Goal: Find specific page/section: Find specific page/section

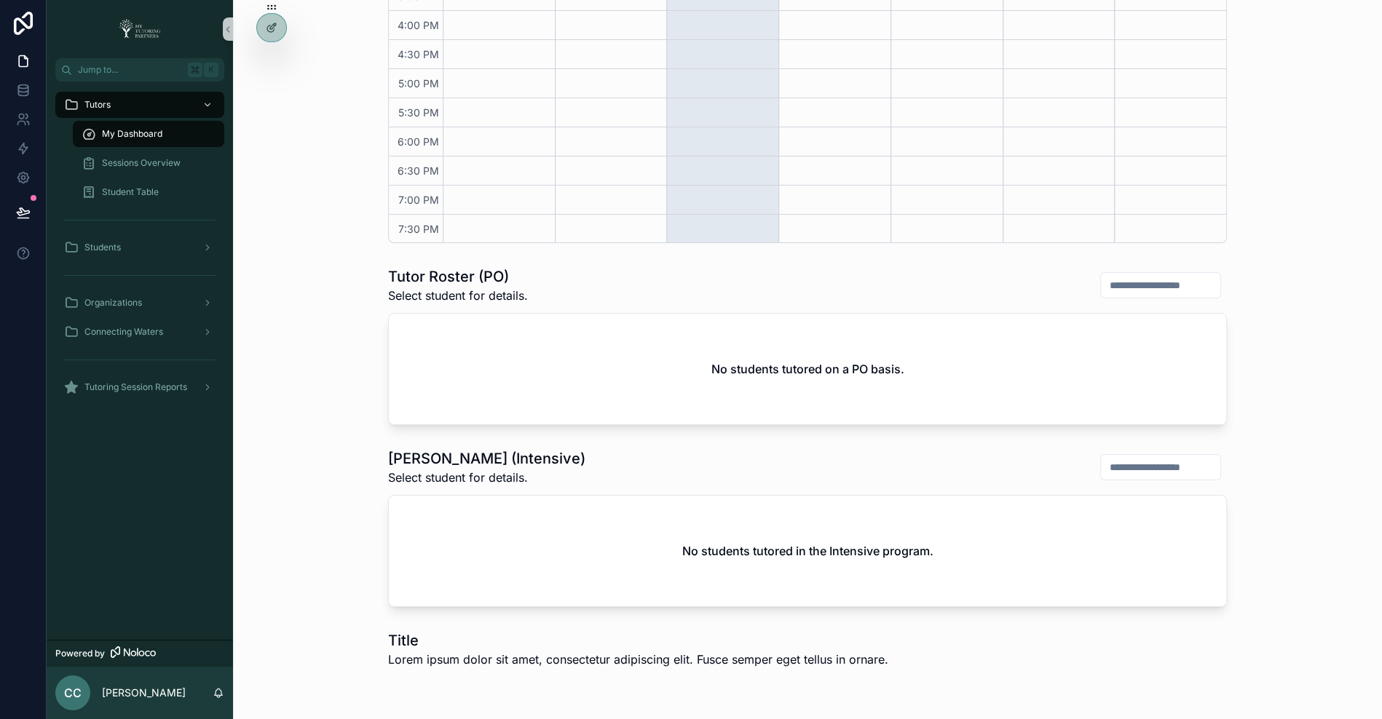
scroll to position [601, 0]
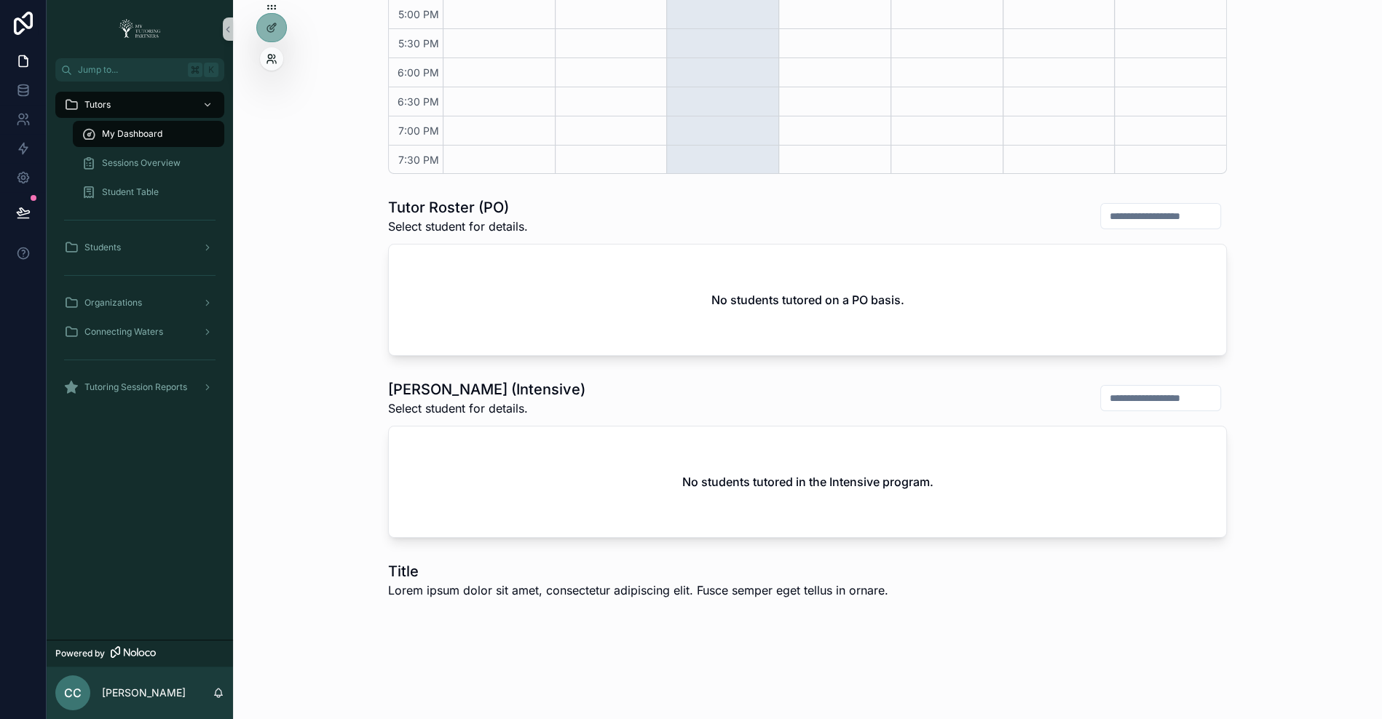
click at [269, 63] on icon at bounding box center [272, 59] width 12 height 12
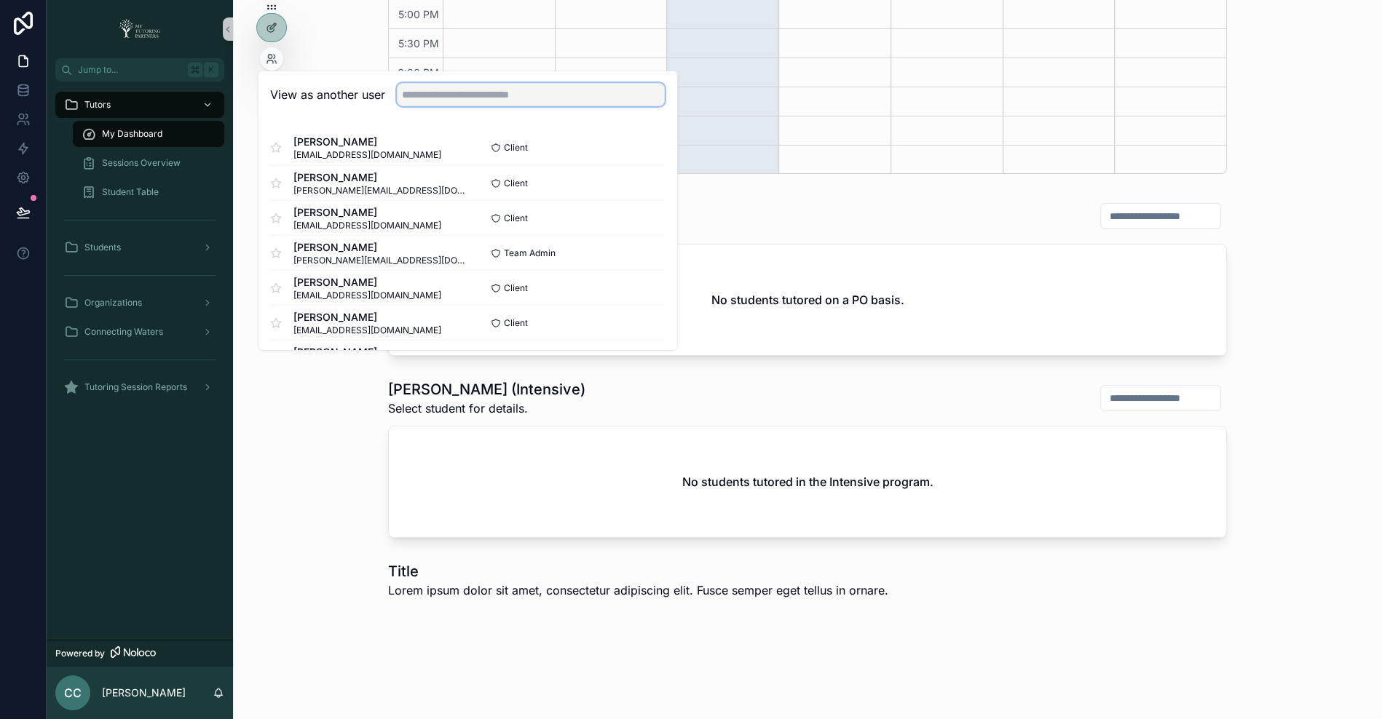
click at [475, 99] on input "text" at bounding box center [531, 94] width 268 height 23
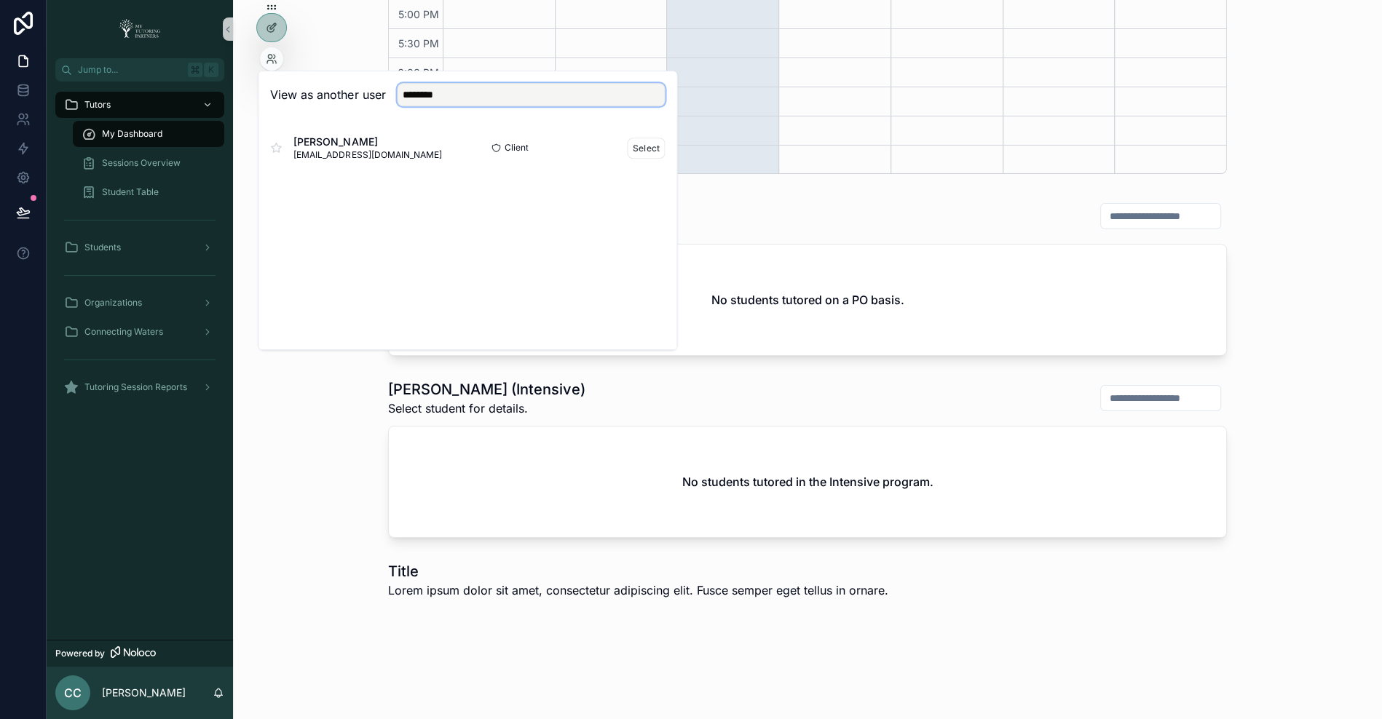
type input "********"
click at [626, 143] on div "Client Select" at bounding box center [565, 148] width 197 height 21
click at [632, 143] on button "Select" at bounding box center [646, 148] width 38 height 21
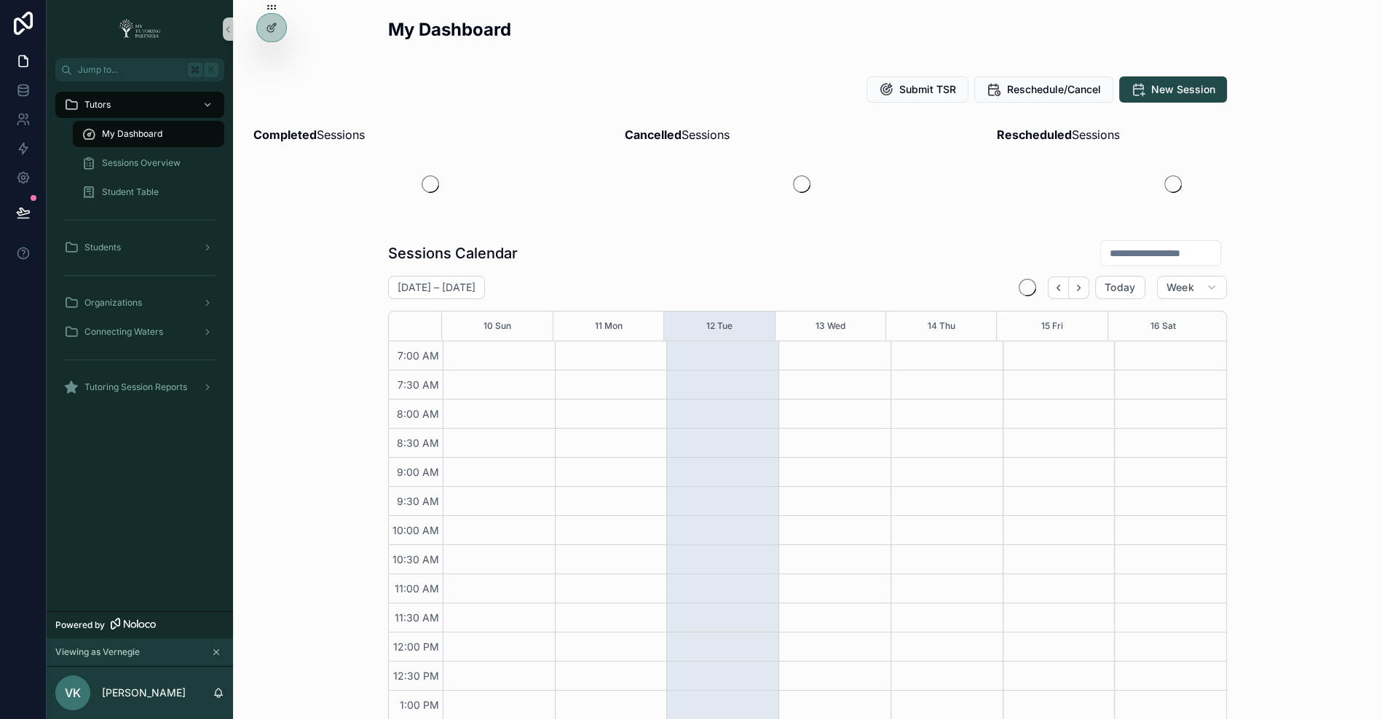
scroll to position [319, 0]
click at [131, 198] on div "Student Table" at bounding box center [149, 192] width 134 height 23
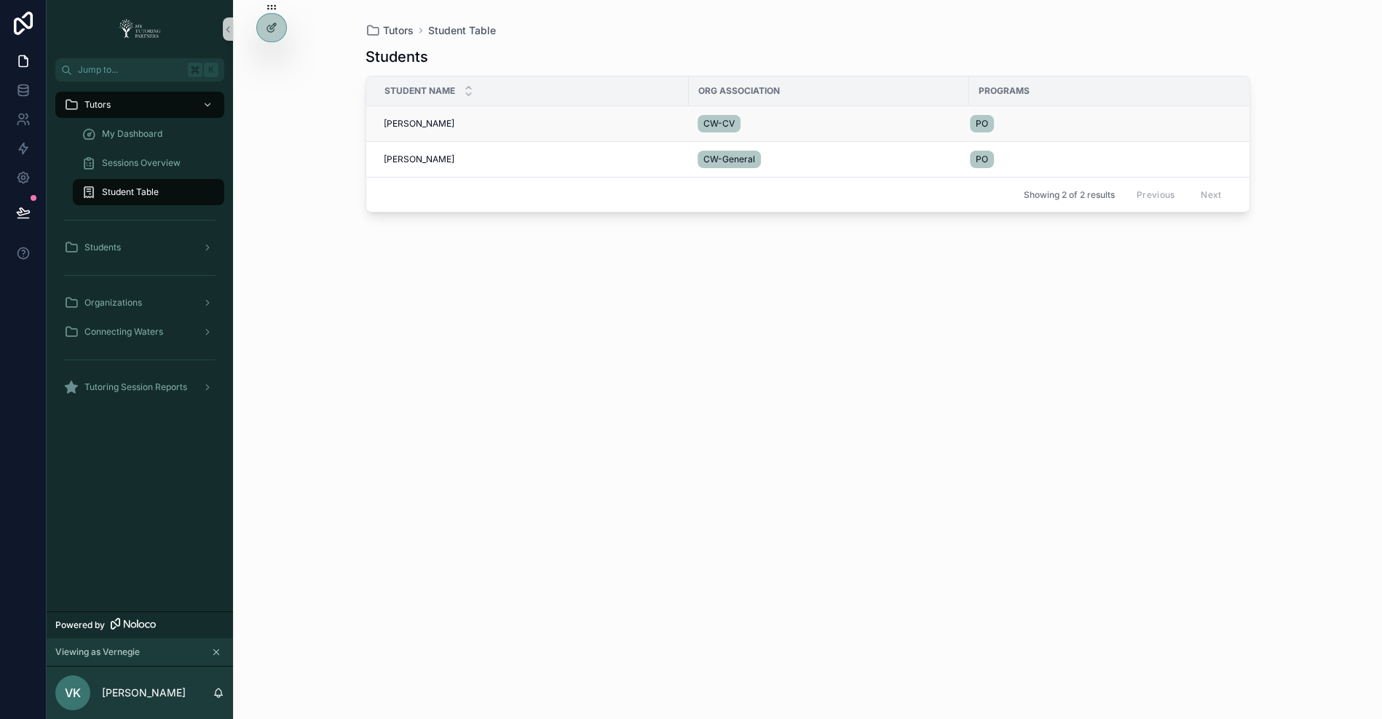
click at [424, 122] on span "Analisa Rendon" at bounding box center [419, 124] width 71 height 12
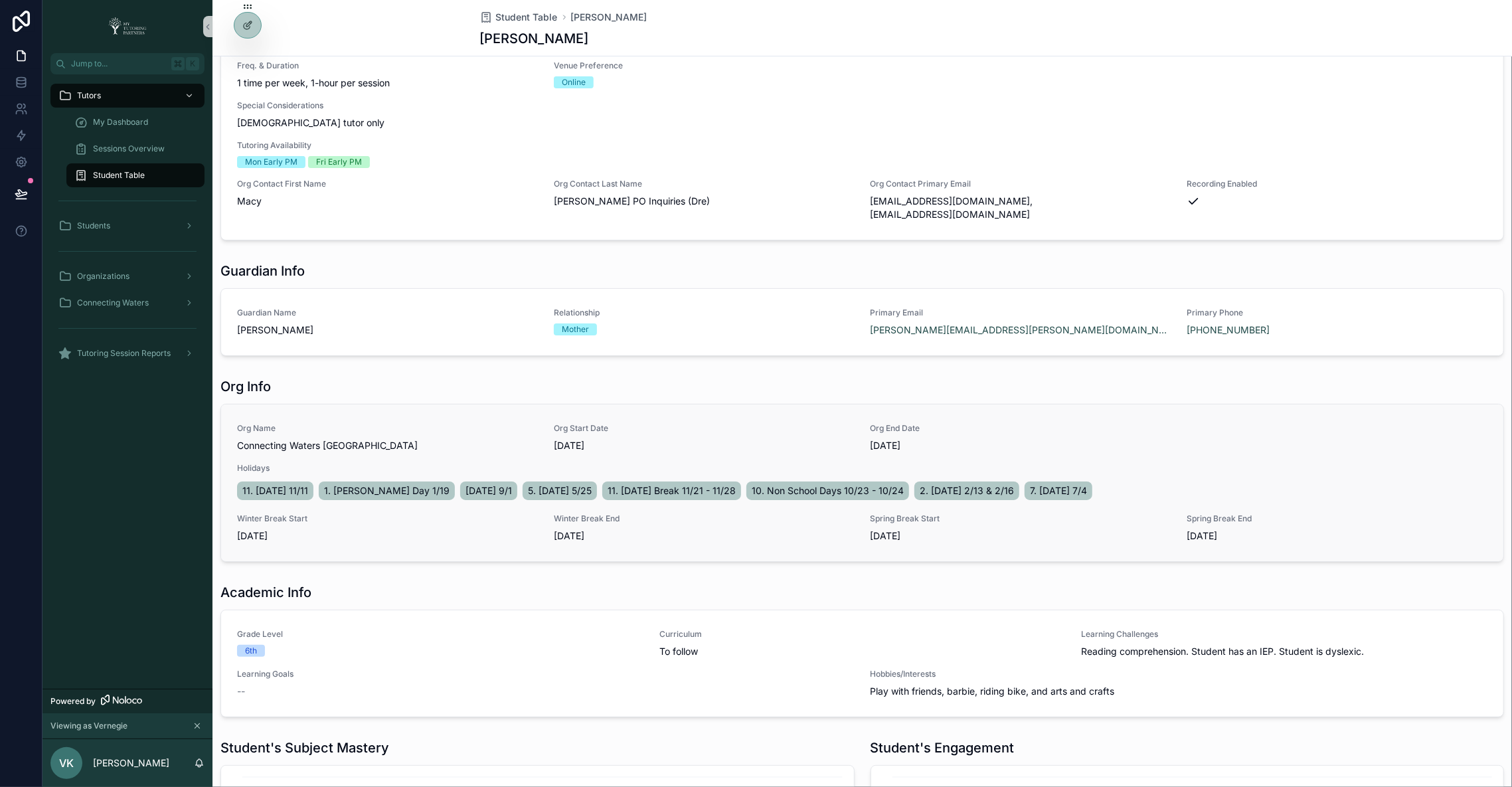
scroll to position [126, 0]
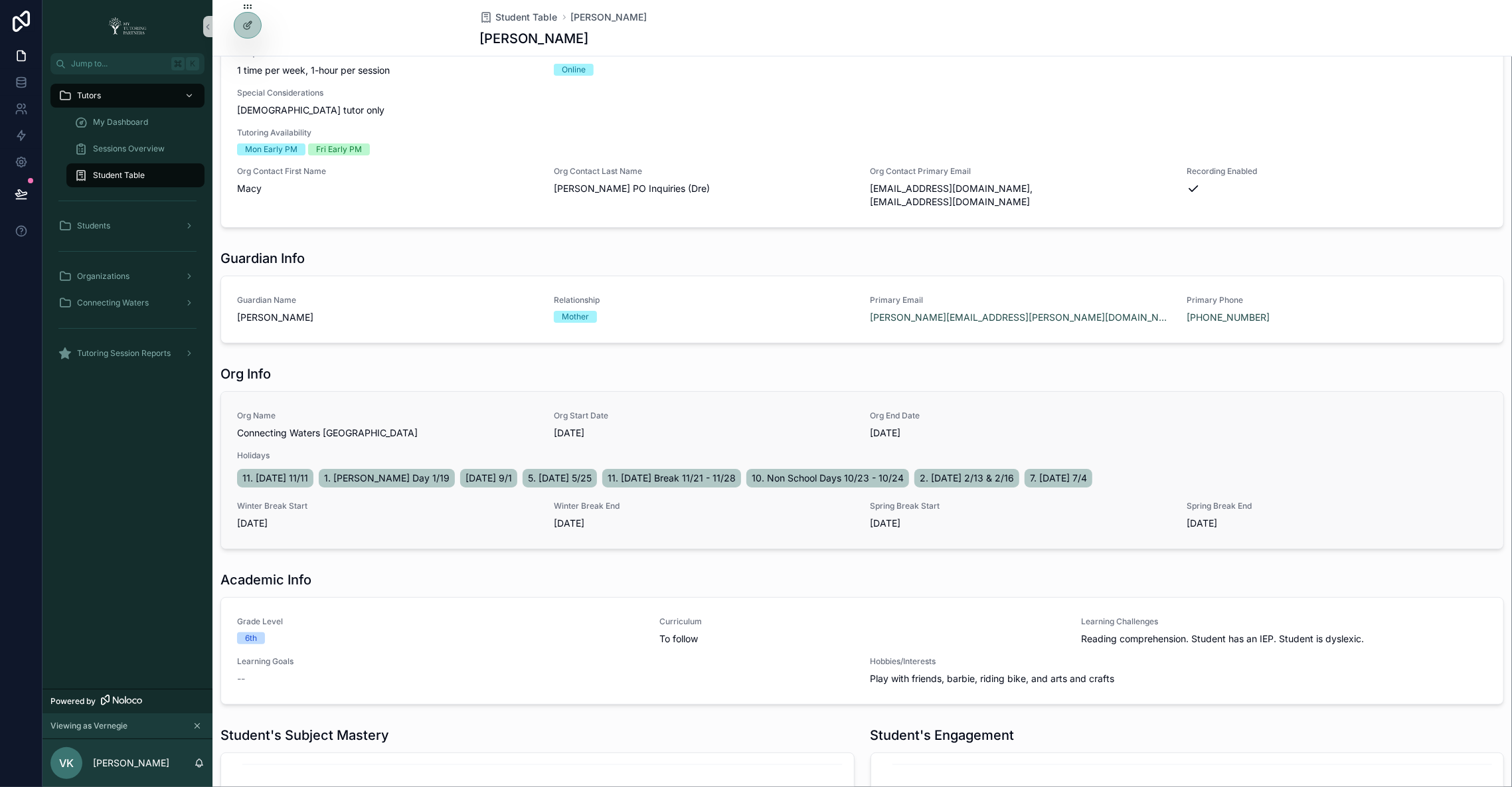
click at [1203, 501] on div "Spring Break End 3/27/2026" at bounding box center [1338, 515] width 301 height 29
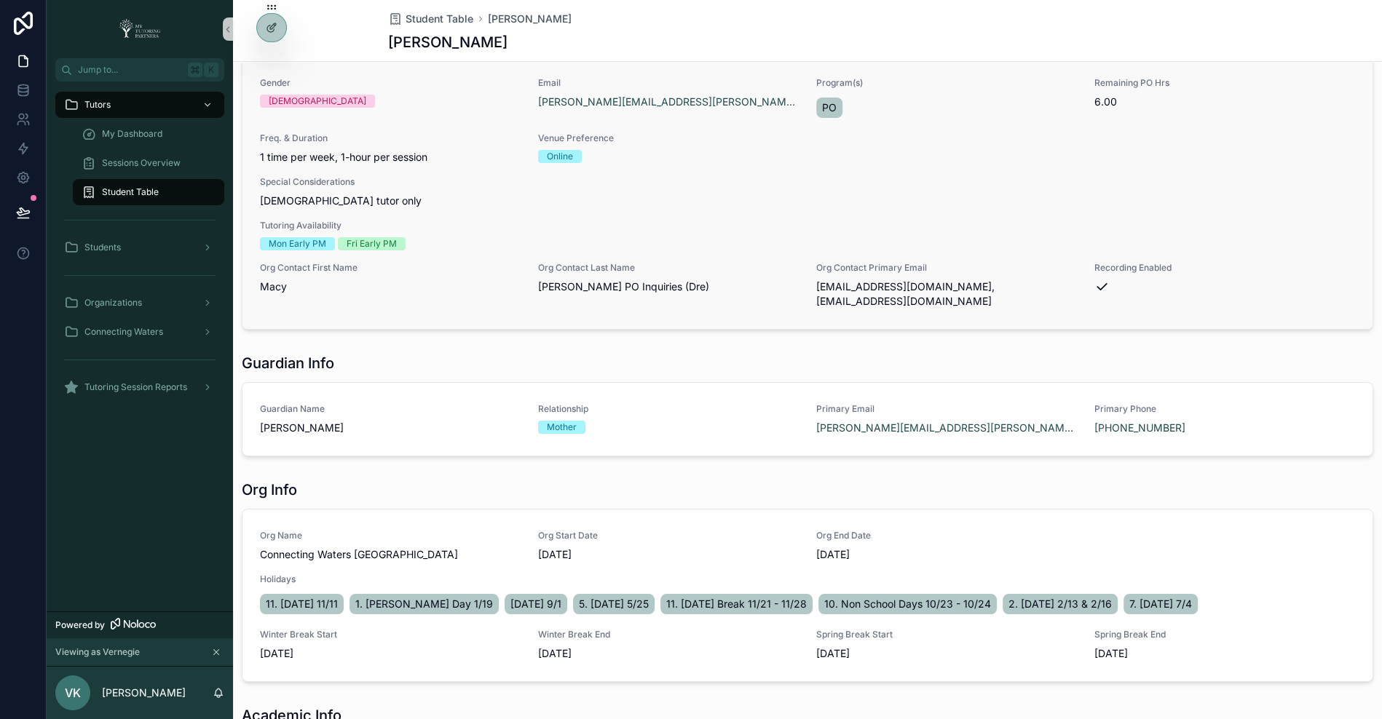
scroll to position [0, 0]
